Goal: Transaction & Acquisition: Purchase product/service

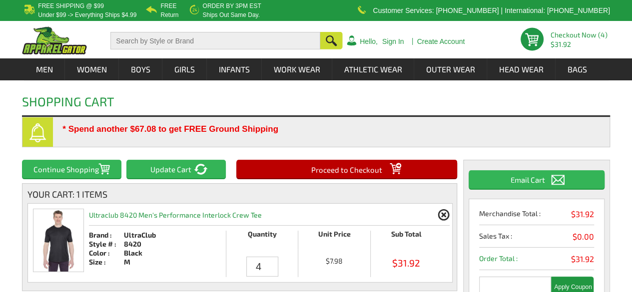
click at [376, 172] on input "Proceed to Checkout" at bounding box center [346, 169] width 221 height 18
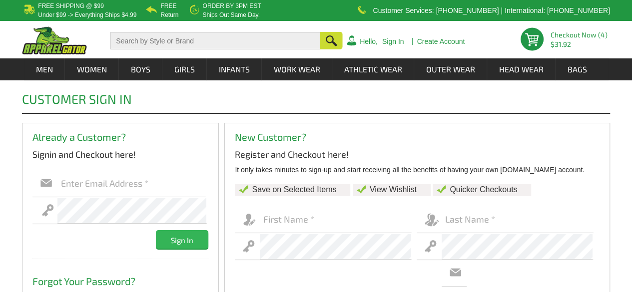
click at [142, 183] on input "text" at bounding box center [131, 183] width 148 height 27
type input "dsk73442@gmail.com"
click at [156, 230] on input "Sign In" at bounding box center [182, 239] width 52 height 18
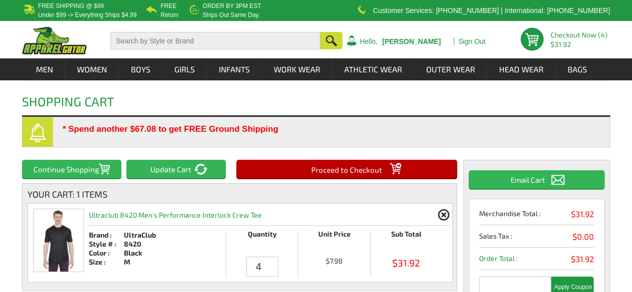
click at [372, 166] on input "Proceed to Checkout" at bounding box center [346, 169] width 221 height 18
click at [373, 167] on input "Proceed to Checkout" at bounding box center [346, 169] width 221 height 18
